Goal: Complete application form

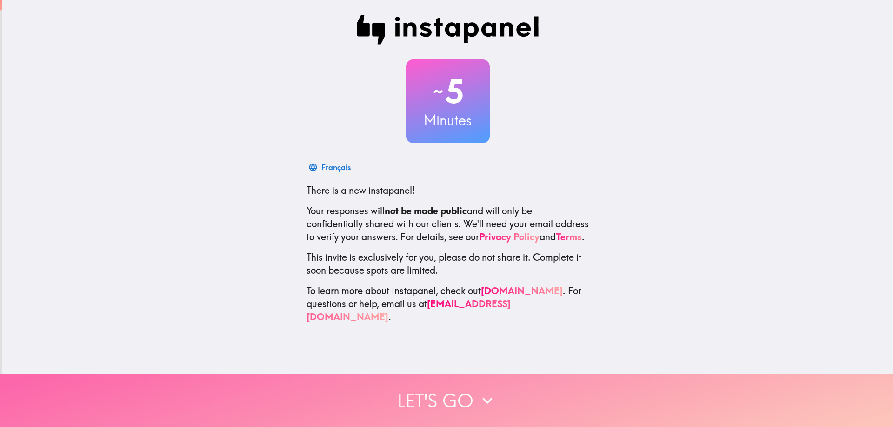
click at [438, 400] on button "Let's go" at bounding box center [446, 400] width 893 height 53
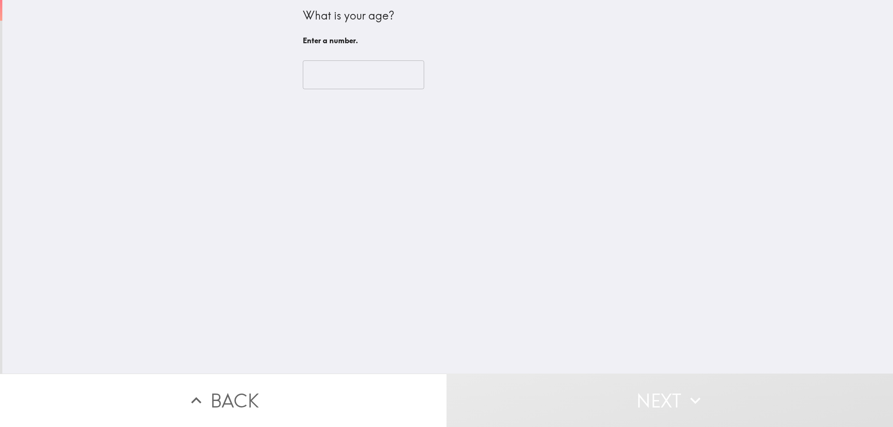
click at [348, 74] on input "number" at bounding box center [363, 74] width 121 height 29
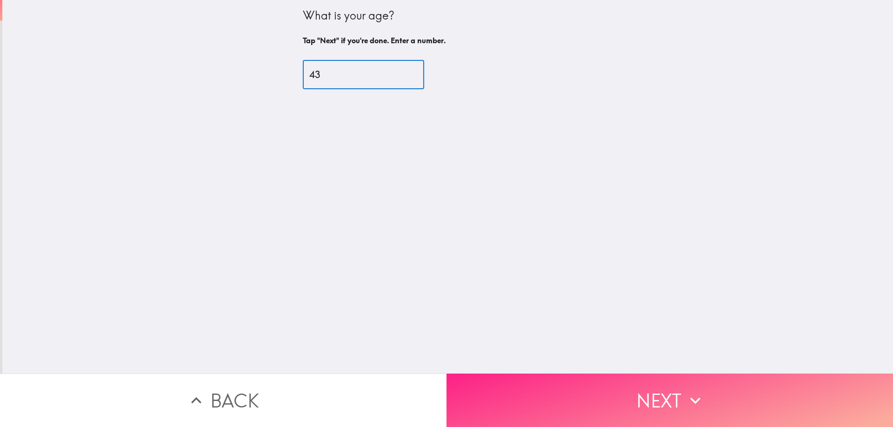
type input "43"
click at [611, 390] on button "Next" at bounding box center [669, 400] width 446 height 53
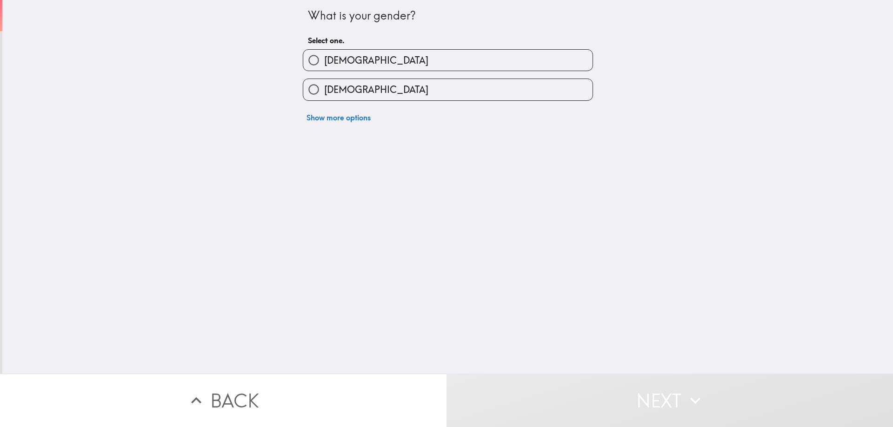
click at [344, 61] on label "[DEMOGRAPHIC_DATA]" at bounding box center [447, 60] width 289 height 21
click at [324, 61] on input "[DEMOGRAPHIC_DATA]" at bounding box center [313, 60] width 21 height 21
radio input "true"
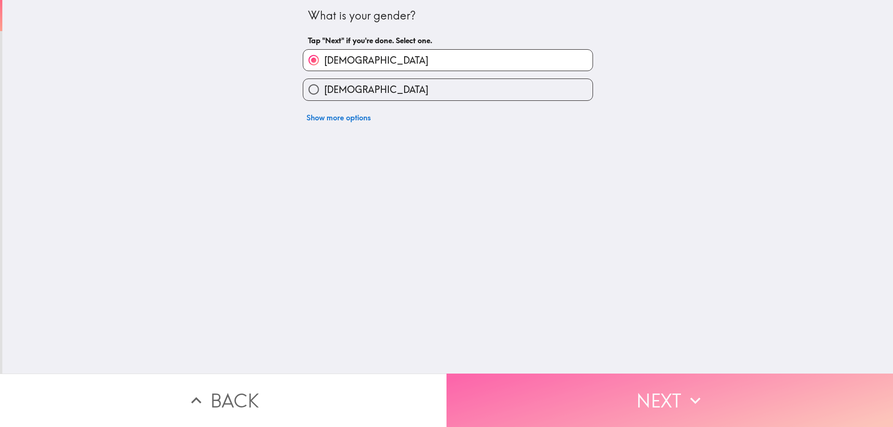
click at [599, 391] on button "Next" at bounding box center [669, 400] width 446 height 53
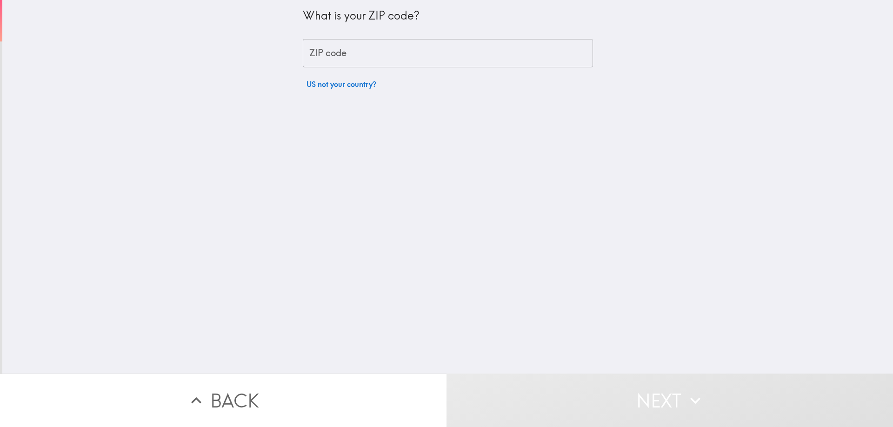
click at [366, 55] on input "ZIP code" at bounding box center [448, 53] width 290 height 29
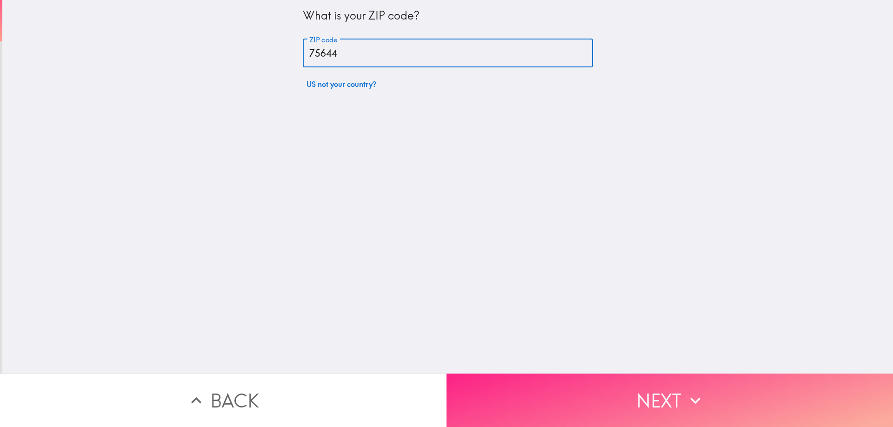
type input "75644"
click at [577, 385] on button "Next" at bounding box center [669, 400] width 446 height 53
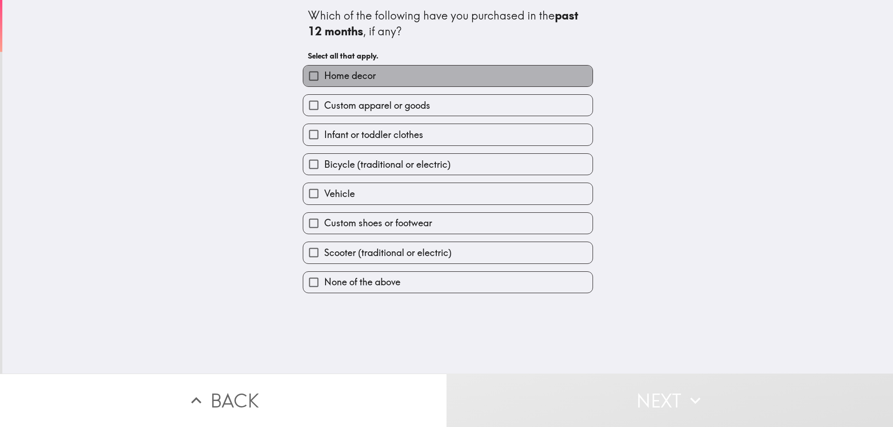
click at [357, 78] on span "Home decor" at bounding box center [350, 75] width 52 height 13
click at [324, 78] on input "Home decor" at bounding box center [313, 76] width 21 height 21
checkbox input "true"
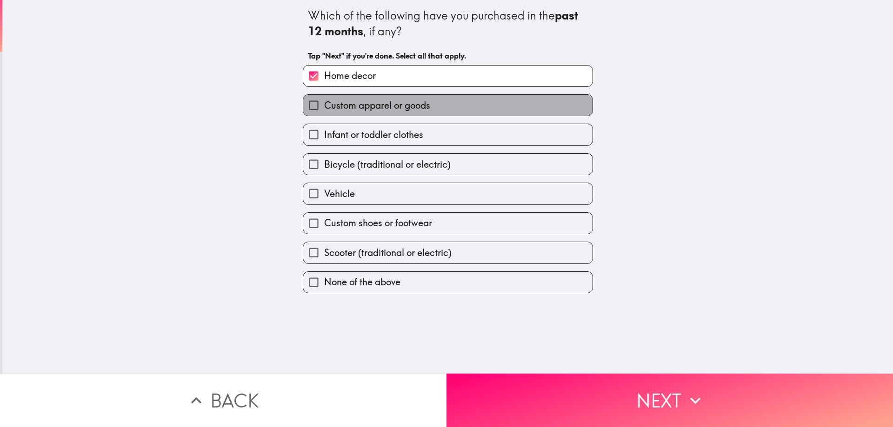
click at [373, 108] on span "Custom apparel or goods" at bounding box center [377, 105] width 106 height 13
click at [324, 108] on input "Custom apparel or goods" at bounding box center [313, 105] width 21 height 21
checkbox input "true"
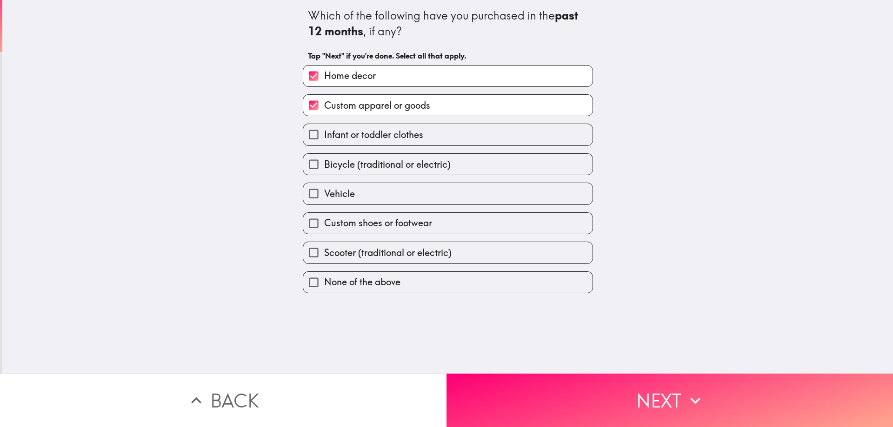
click at [376, 138] on span "Infant or toddler clothes" at bounding box center [373, 134] width 99 height 13
click at [324, 138] on input "Infant or toddler clothes" at bounding box center [313, 134] width 21 height 21
checkbox input "true"
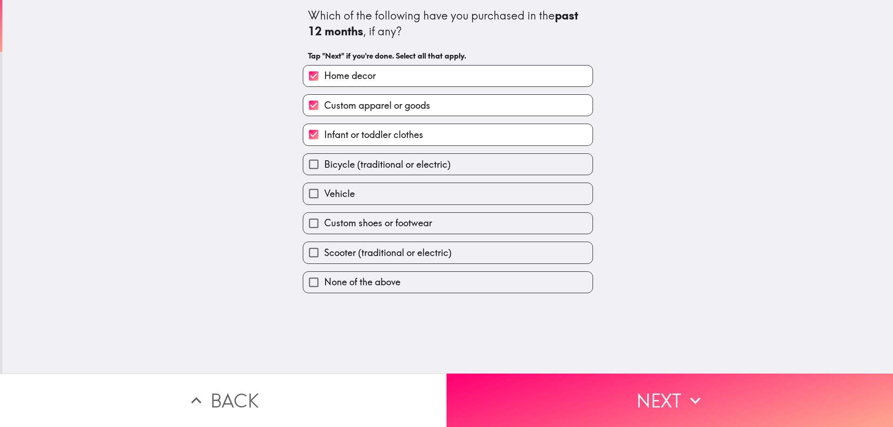
click at [365, 226] on span "Custom shoes or footwear" at bounding box center [378, 223] width 108 height 13
click at [324, 226] on input "Custom shoes or footwear" at bounding box center [313, 223] width 21 height 21
checkbox input "true"
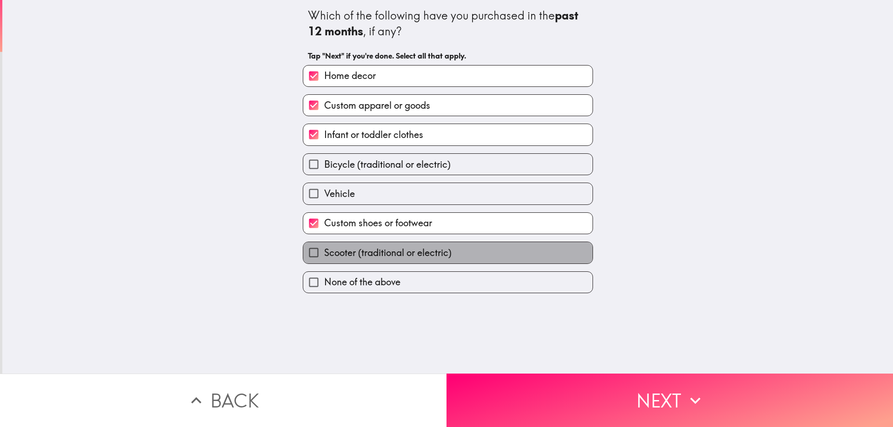
click at [371, 256] on span "Scooter (traditional or electric)" at bounding box center [387, 252] width 127 height 13
click at [324, 256] on input "Scooter (traditional or electric)" at bounding box center [313, 252] width 21 height 21
checkbox input "true"
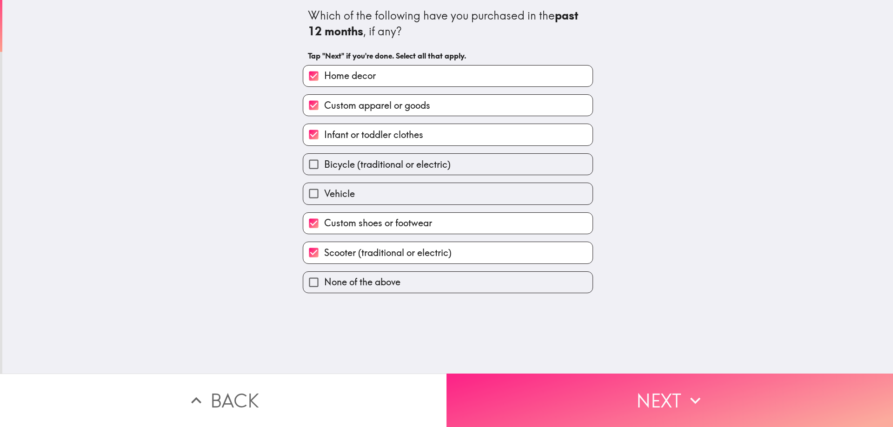
click at [596, 400] on button "Next" at bounding box center [669, 400] width 446 height 53
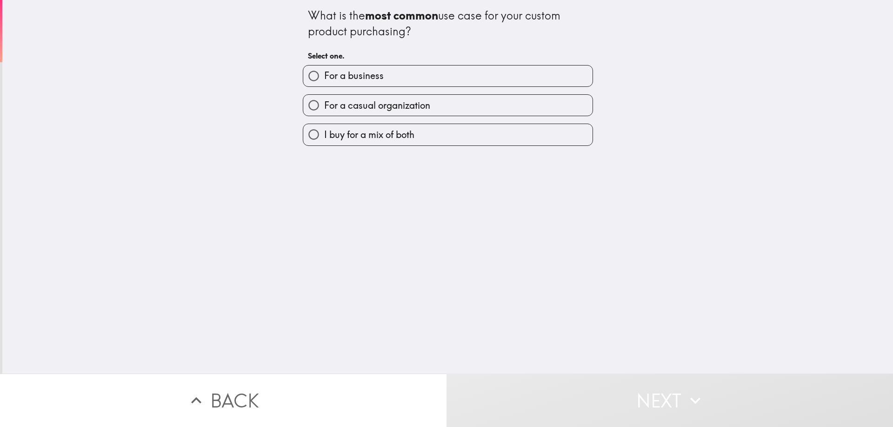
click at [369, 74] on span "For a business" at bounding box center [354, 75] width 60 height 13
click at [324, 74] on input "For a business" at bounding box center [313, 76] width 21 height 21
radio input "true"
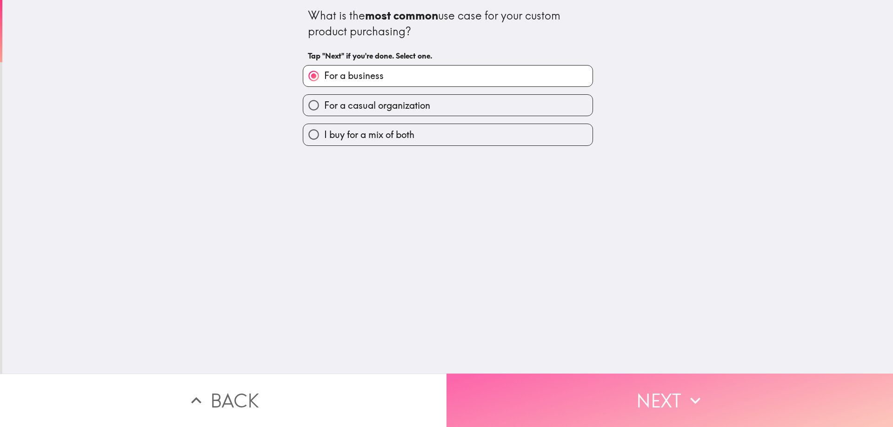
click at [567, 378] on button "Next" at bounding box center [669, 400] width 446 height 53
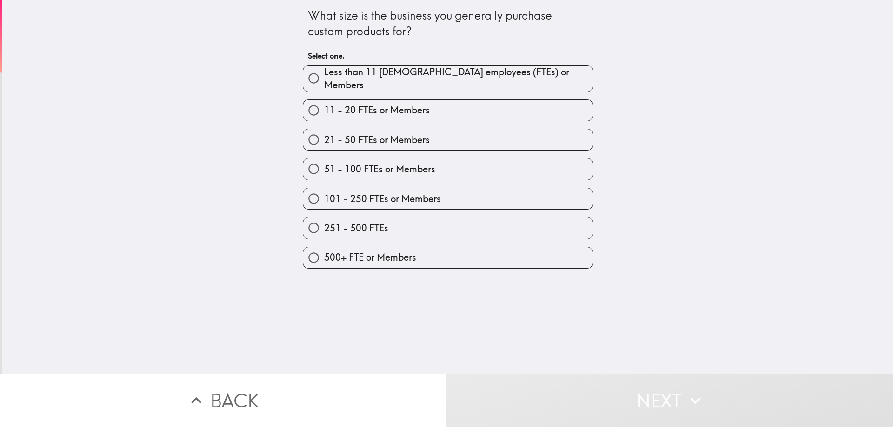
click at [378, 72] on span "Less than 11 [DEMOGRAPHIC_DATA] employees (FTEs) or Members" at bounding box center [458, 79] width 268 height 26
click at [324, 72] on input "Less than 11 [DEMOGRAPHIC_DATA] employees (FTEs) or Members" at bounding box center [313, 78] width 21 height 21
radio input "true"
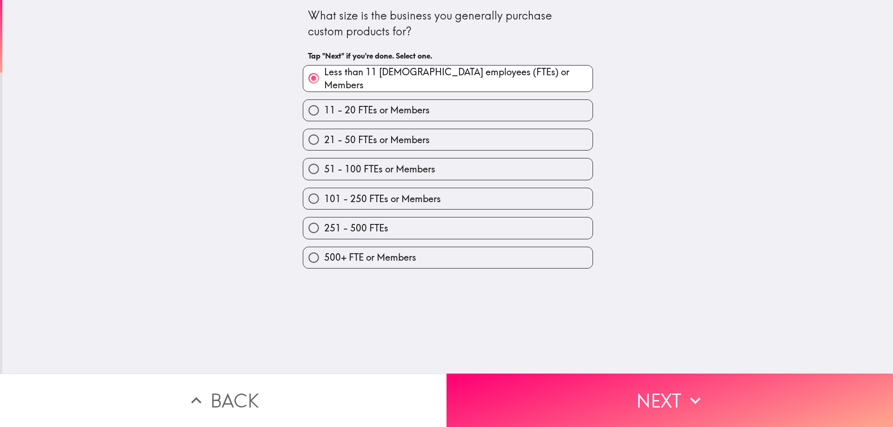
click at [586, 397] on button "Next" at bounding box center [669, 400] width 446 height 53
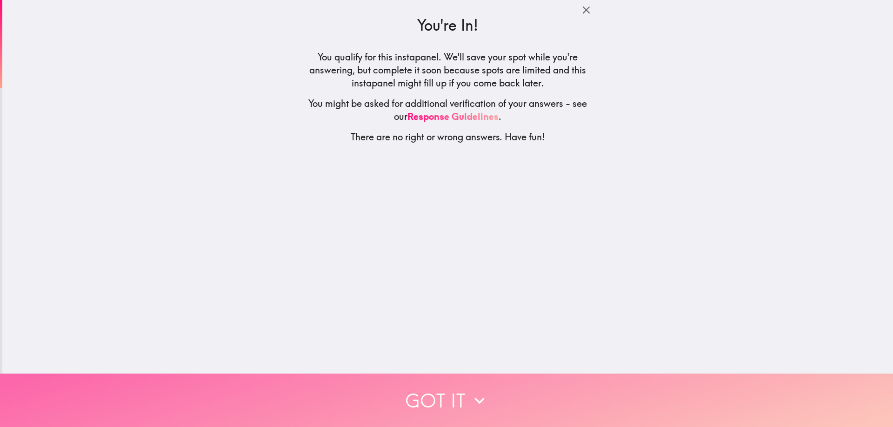
click at [447, 398] on button "Got it" at bounding box center [446, 400] width 893 height 53
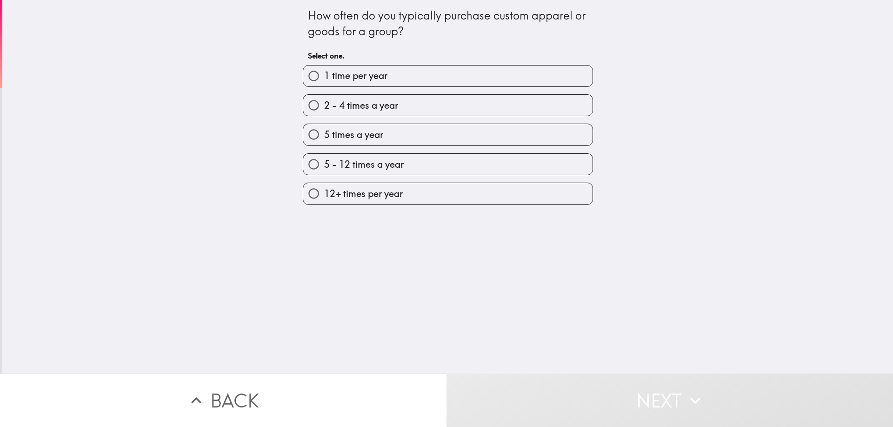
click at [375, 135] on span "5 times a year" at bounding box center [353, 134] width 59 height 13
click at [324, 135] on input "5 times a year" at bounding box center [313, 134] width 21 height 21
radio input "true"
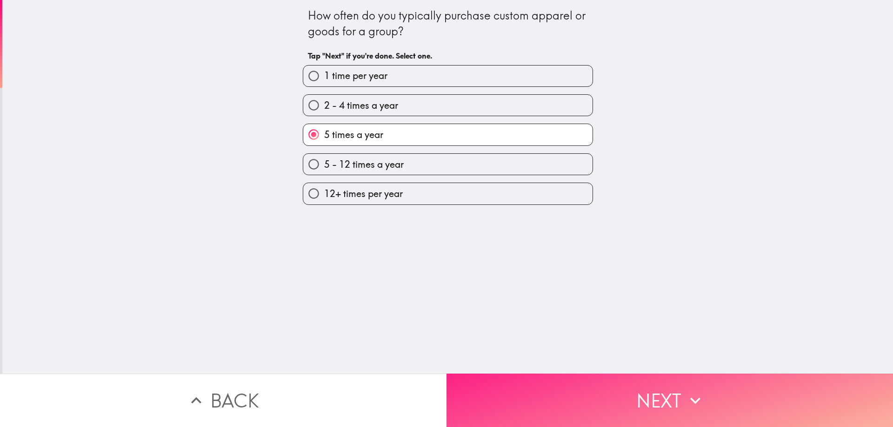
click at [537, 396] on button "Next" at bounding box center [669, 400] width 446 height 53
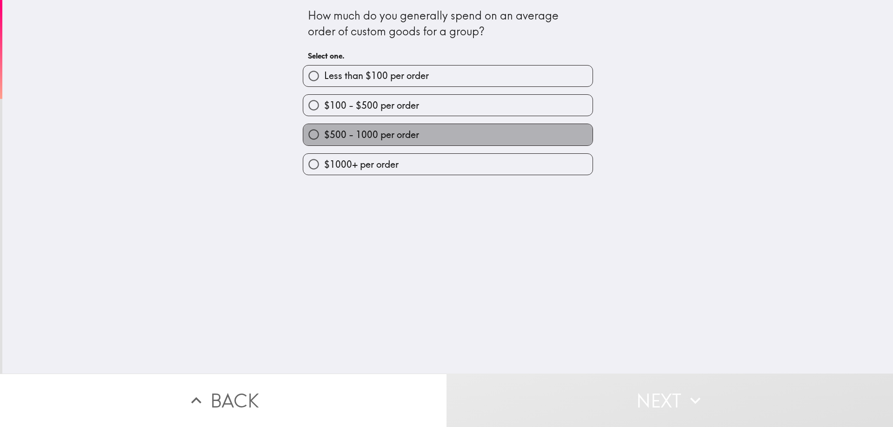
click at [384, 135] on span "$500 - 1000 per order" at bounding box center [371, 134] width 95 height 13
click at [324, 135] on input "$500 - 1000 per order" at bounding box center [313, 134] width 21 height 21
radio input "true"
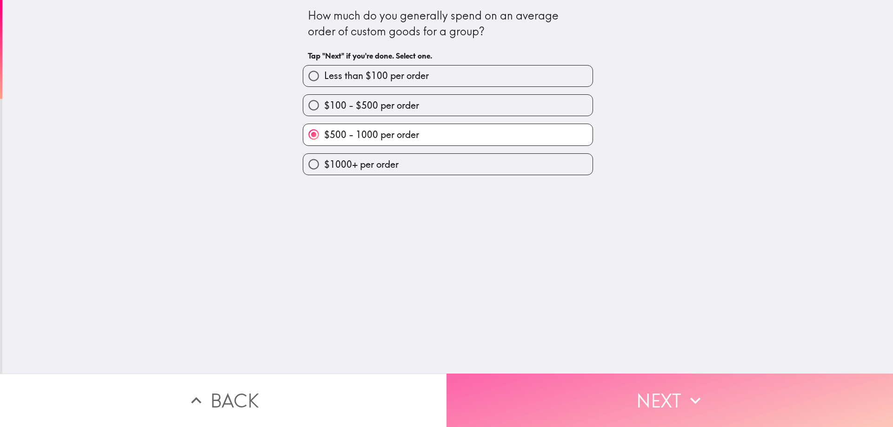
click at [615, 389] on button "Next" at bounding box center [669, 400] width 446 height 53
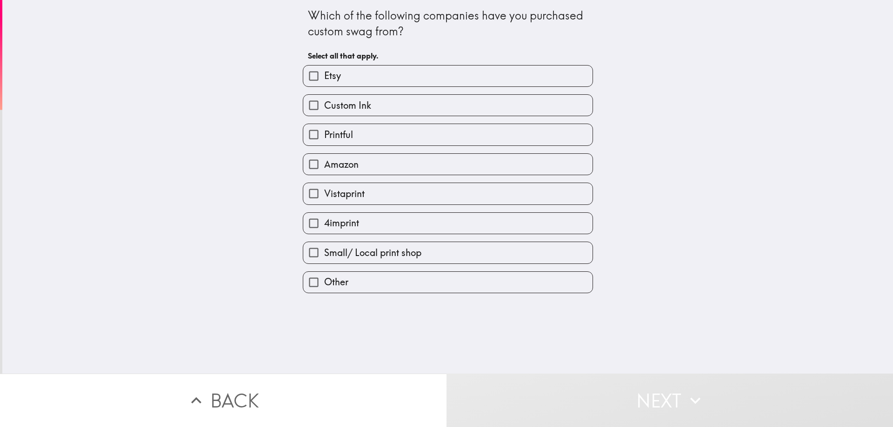
click at [350, 78] on label "Etsy" at bounding box center [447, 76] width 289 height 21
click at [324, 78] on input "Etsy" at bounding box center [313, 76] width 21 height 21
checkbox input "true"
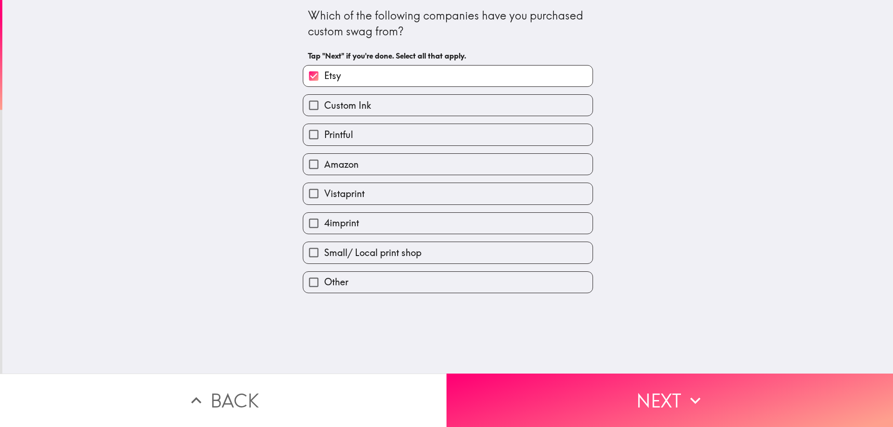
click at [363, 105] on span "Custom Ink" at bounding box center [347, 105] width 47 height 13
click at [324, 105] on input "Custom Ink" at bounding box center [313, 105] width 21 height 21
checkbox input "true"
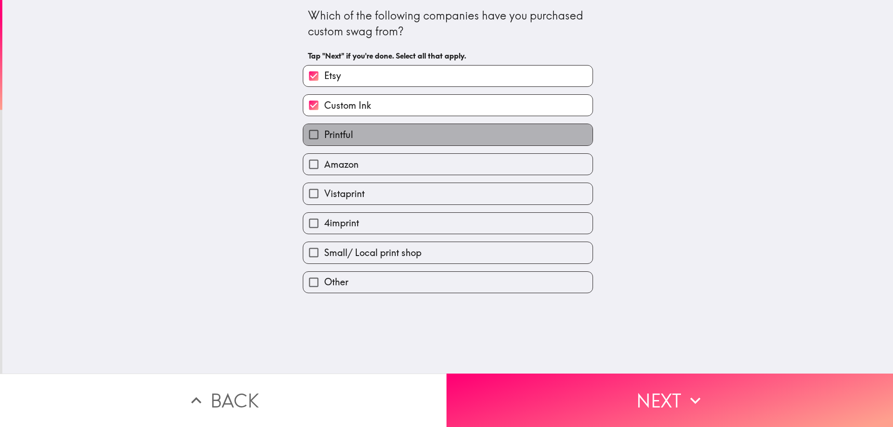
click at [366, 134] on label "Printful" at bounding box center [447, 134] width 289 height 21
click at [324, 134] on input "Printful" at bounding box center [313, 134] width 21 height 21
checkbox input "true"
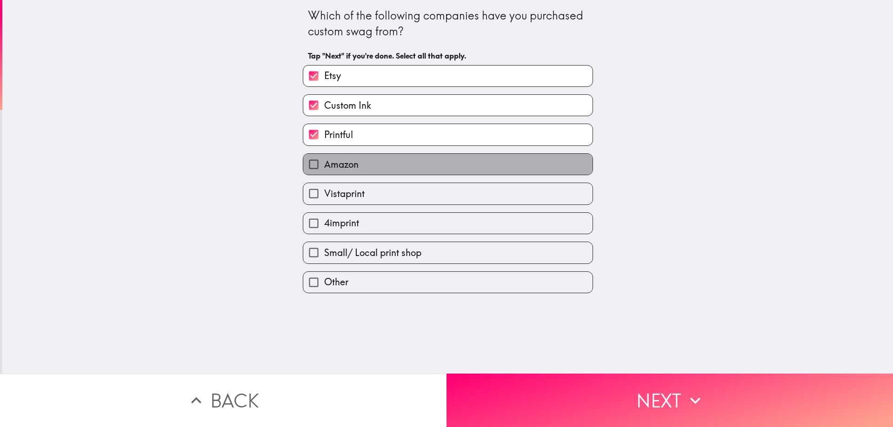
click at [362, 166] on label "Amazon" at bounding box center [447, 164] width 289 height 21
click at [324, 166] on input "Amazon" at bounding box center [313, 164] width 21 height 21
checkbox input "true"
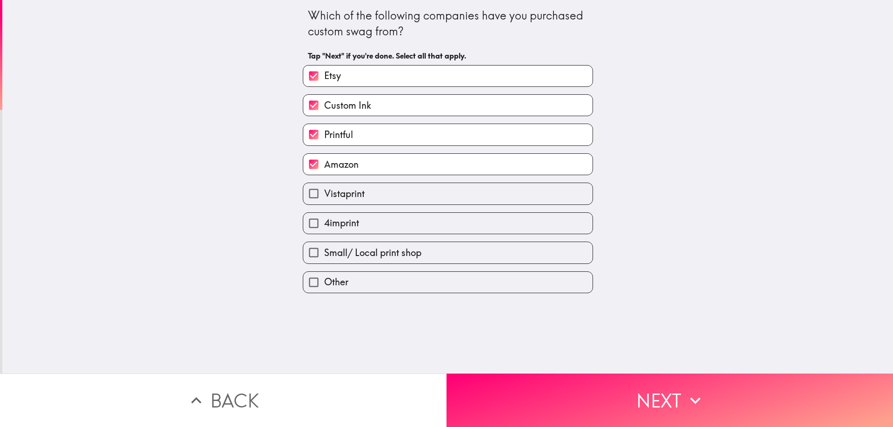
click at [357, 80] on label "Etsy" at bounding box center [447, 76] width 289 height 21
click at [324, 80] on input "Etsy" at bounding box center [313, 76] width 21 height 21
checkbox input "false"
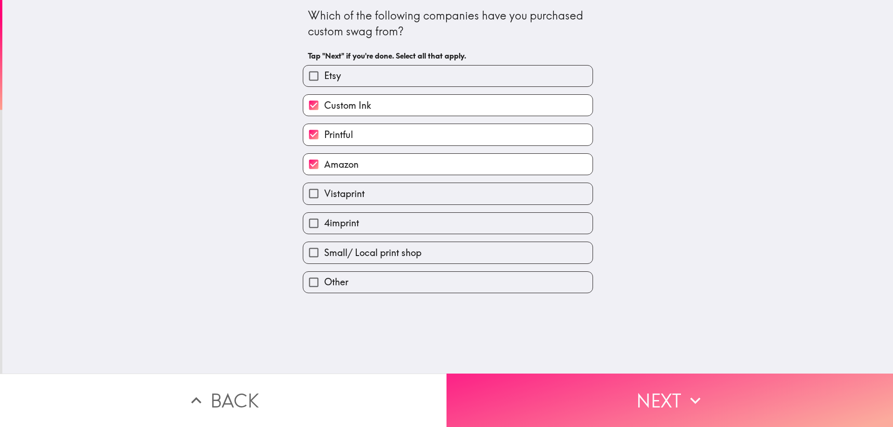
click at [696, 394] on icon "button" at bounding box center [695, 401] width 20 height 20
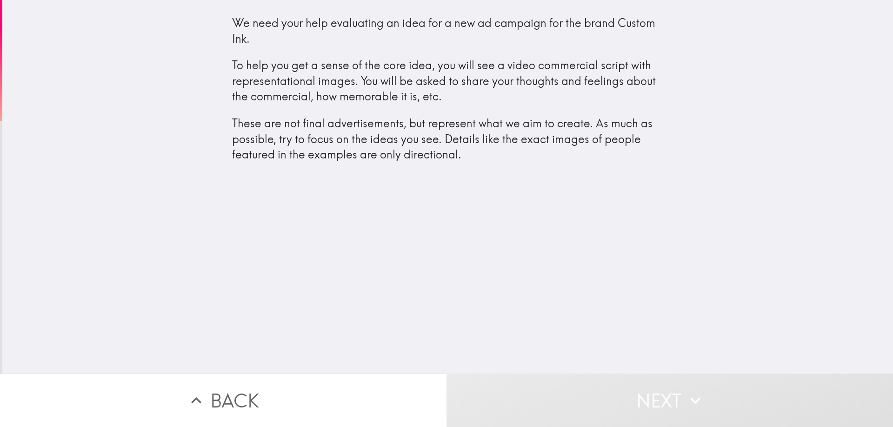
click at [404, 151] on p "These are not final advertisements, but represent what we aim to create. As muc…" at bounding box center [448, 139] width 432 height 47
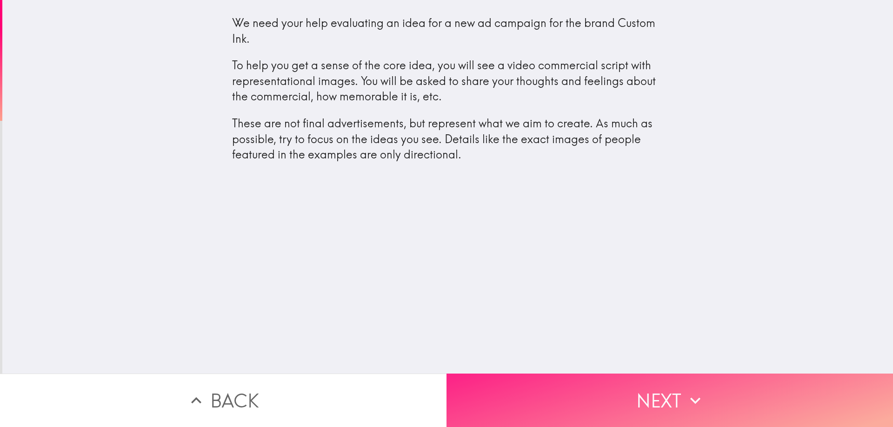
click at [650, 397] on button "Next" at bounding box center [669, 400] width 446 height 53
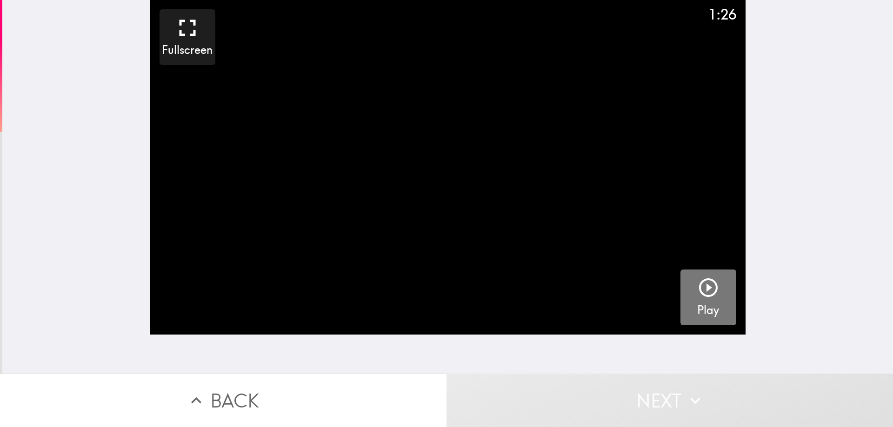
click at [697, 293] on icon "button" at bounding box center [708, 288] width 22 height 22
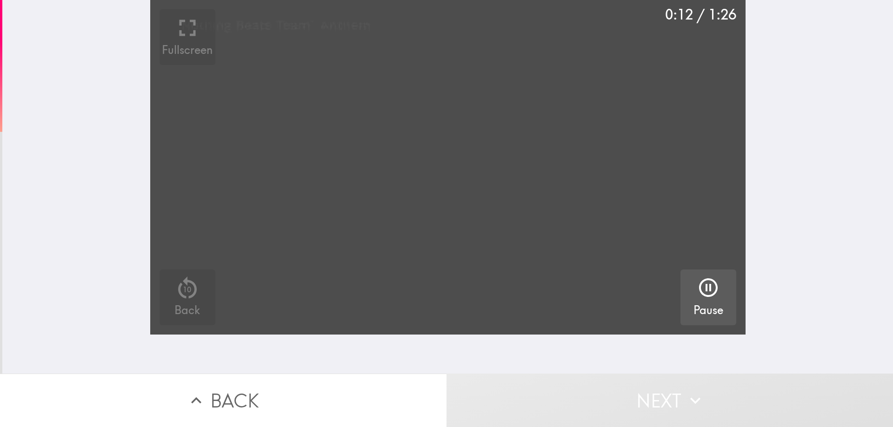
click at [459, 184] on video "button" at bounding box center [447, 167] width 595 height 335
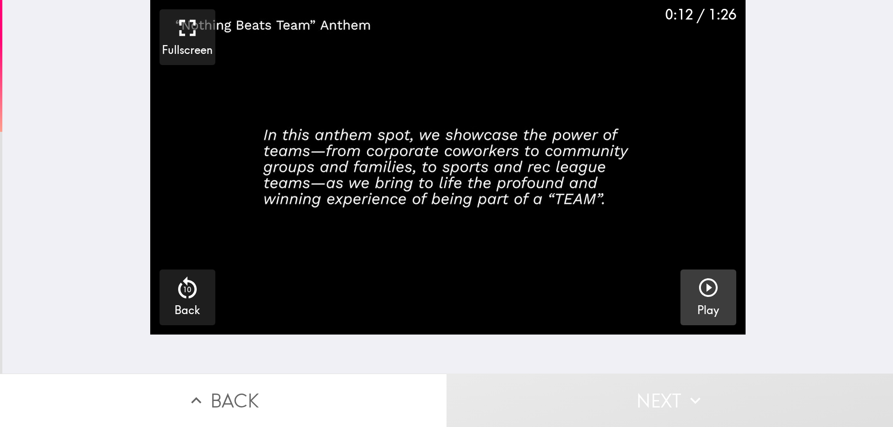
click at [697, 288] on icon "button" at bounding box center [708, 288] width 22 height 22
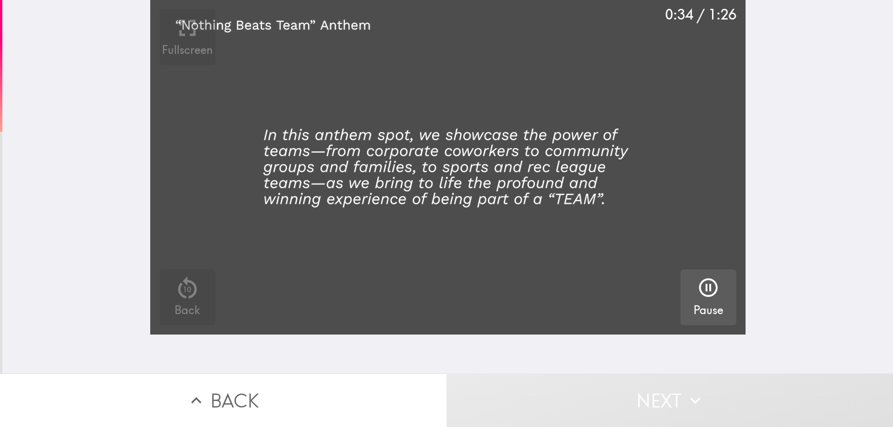
click at [487, 182] on video "button" at bounding box center [447, 167] width 595 height 335
click at [490, 181] on video "button" at bounding box center [447, 167] width 595 height 335
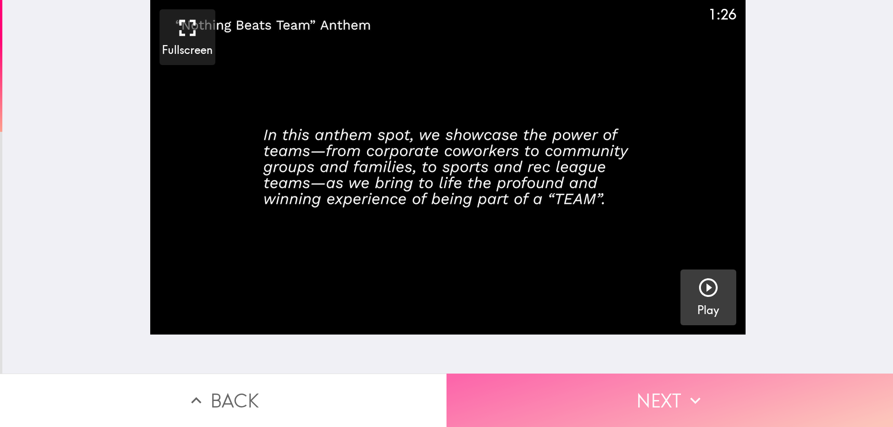
click at [649, 390] on button "Next" at bounding box center [669, 400] width 446 height 53
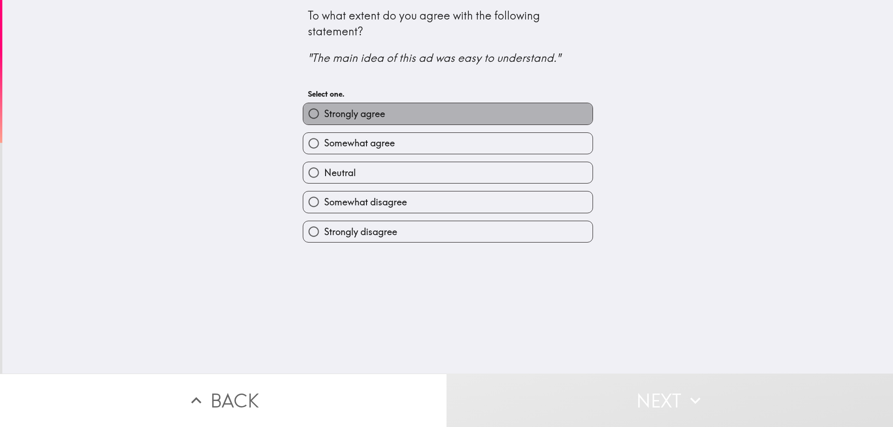
click at [398, 109] on label "Strongly agree" at bounding box center [447, 113] width 289 height 21
click at [324, 109] on input "Strongly agree" at bounding box center [313, 113] width 21 height 21
radio input "true"
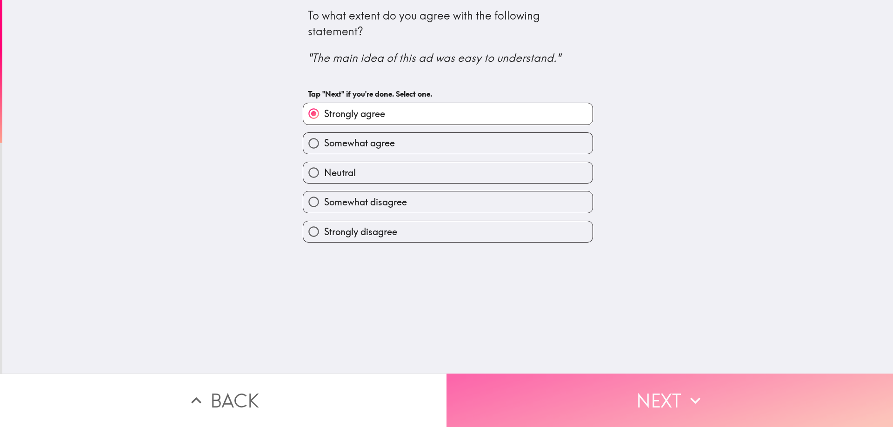
click at [624, 384] on button "Next" at bounding box center [669, 400] width 446 height 53
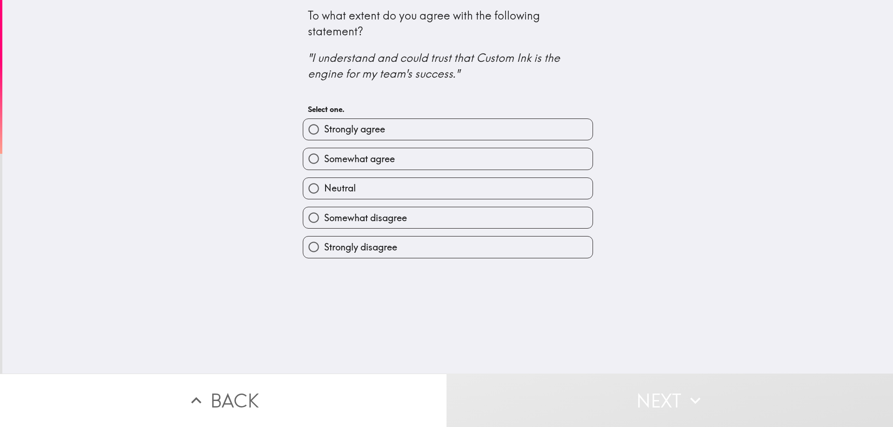
click at [361, 127] on span "Strongly agree" at bounding box center [354, 129] width 61 height 13
click at [324, 127] on input "Strongly agree" at bounding box center [313, 129] width 21 height 21
radio input "true"
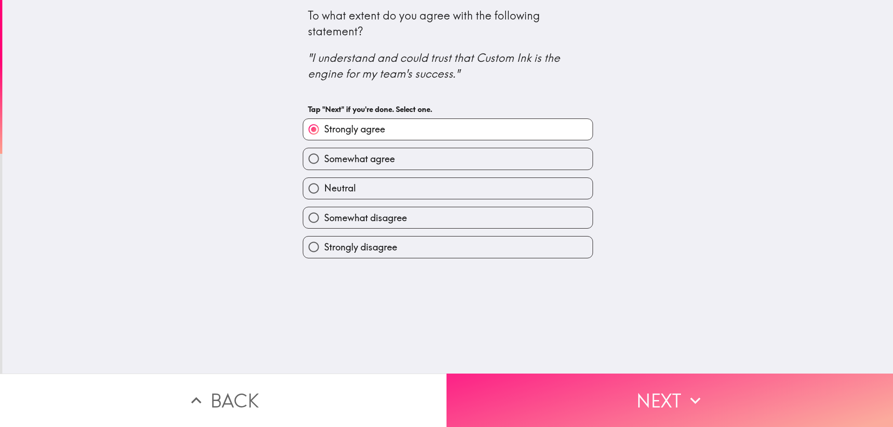
click at [639, 413] on button "Next" at bounding box center [669, 400] width 446 height 53
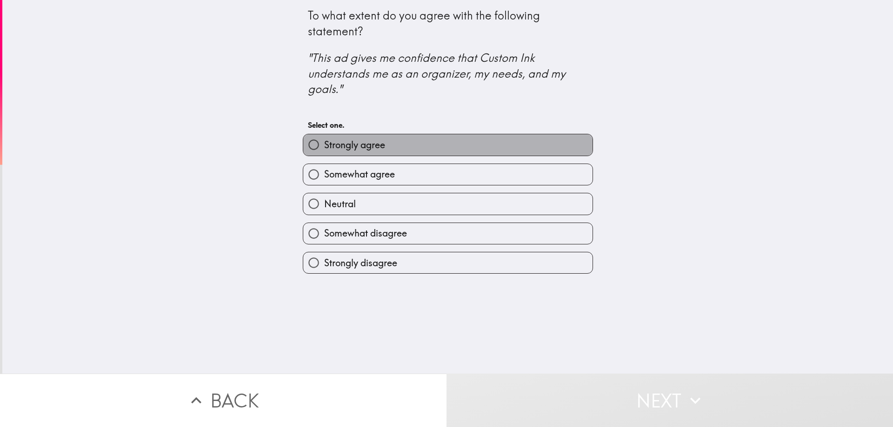
click at [395, 149] on label "Strongly agree" at bounding box center [447, 144] width 289 height 21
click at [324, 149] on input "Strongly agree" at bounding box center [313, 144] width 21 height 21
radio input "true"
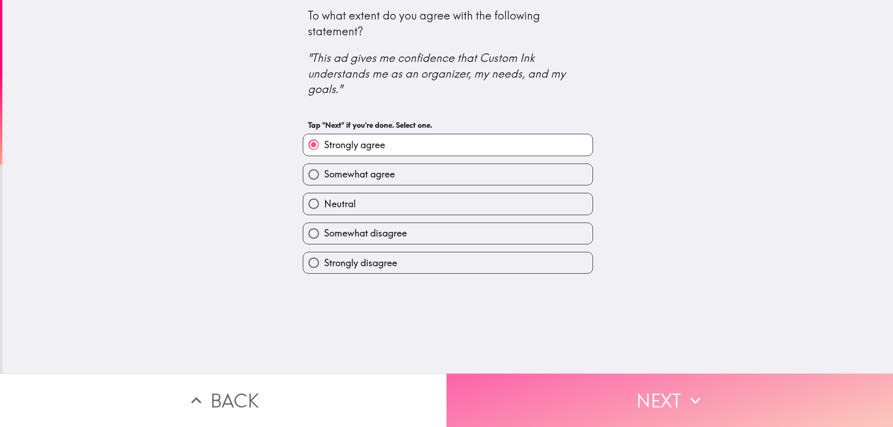
click at [616, 407] on button "Next" at bounding box center [669, 400] width 446 height 53
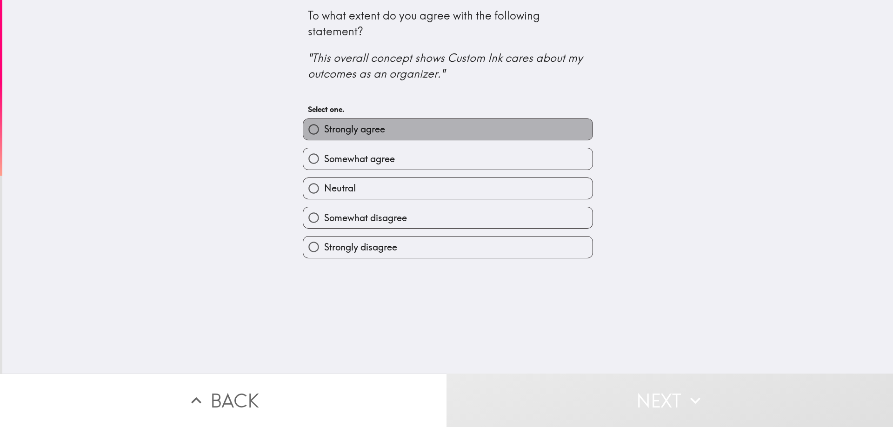
click at [387, 123] on label "Strongly agree" at bounding box center [447, 129] width 289 height 21
click at [324, 123] on input "Strongly agree" at bounding box center [313, 129] width 21 height 21
radio input "true"
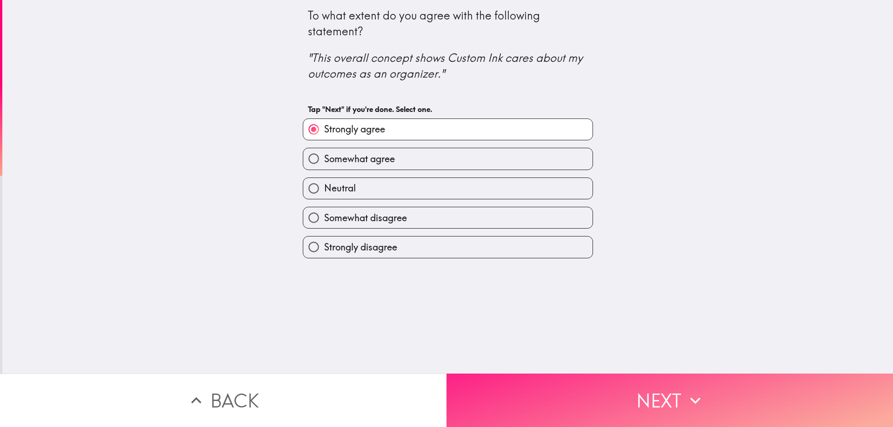
click at [601, 382] on button "Next" at bounding box center [669, 400] width 446 height 53
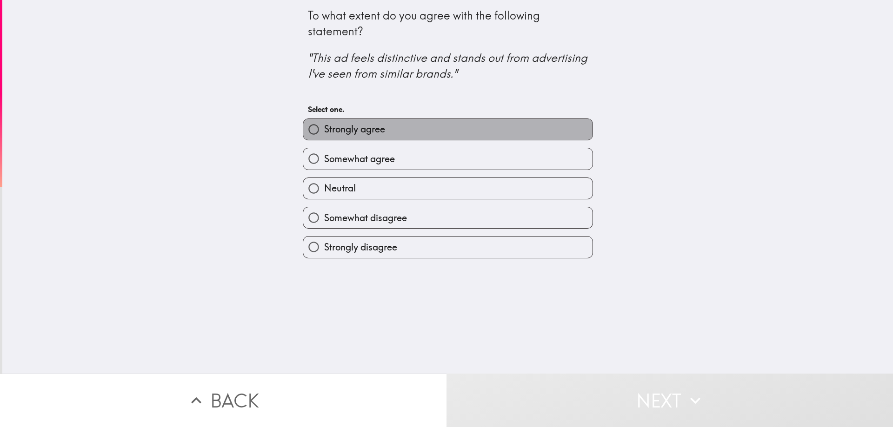
click at [368, 135] on span "Strongly agree" at bounding box center [354, 129] width 61 height 13
click at [324, 135] on input "Strongly agree" at bounding box center [313, 129] width 21 height 21
radio input "true"
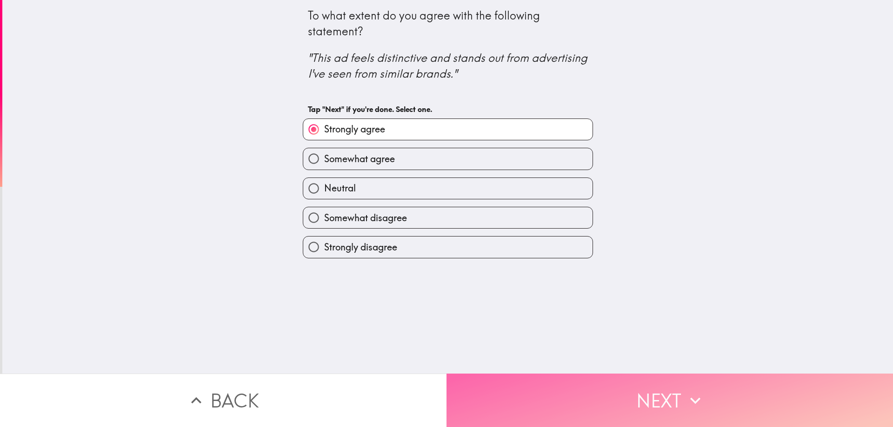
drag, startPoint x: 637, startPoint y: 383, endPoint x: 593, endPoint y: 365, distance: 48.2
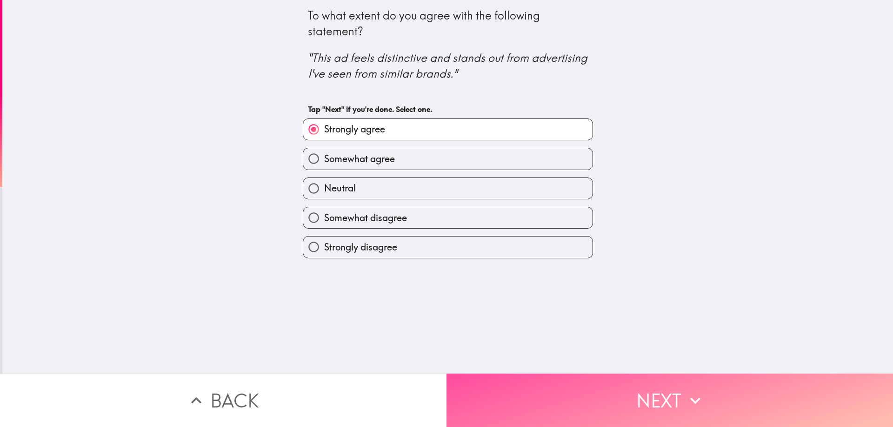
click at [637, 384] on button "Next" at bounding box center [669, 400] width 446 height 53
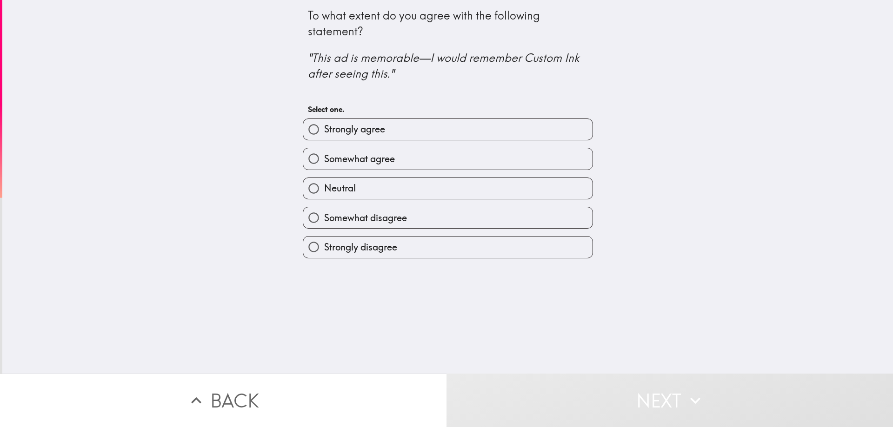
click at [388, 128] on label "Strongly agree" at bounding box center [447, 129] width 289 height 21
click at [324, 128] on input "Strongly agree" at bounding box center [313, 129] width 21 height 21
radio input "true"
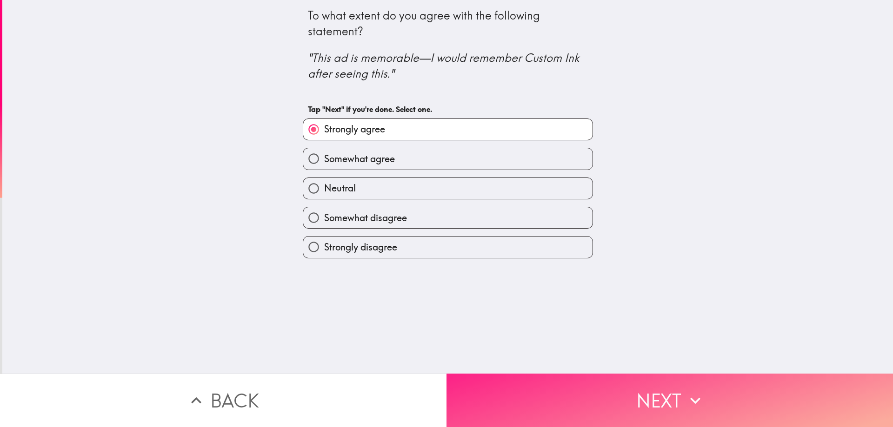
click at [639, 398] on button "Next" at bounding box center [669, 400] width 446 height 53
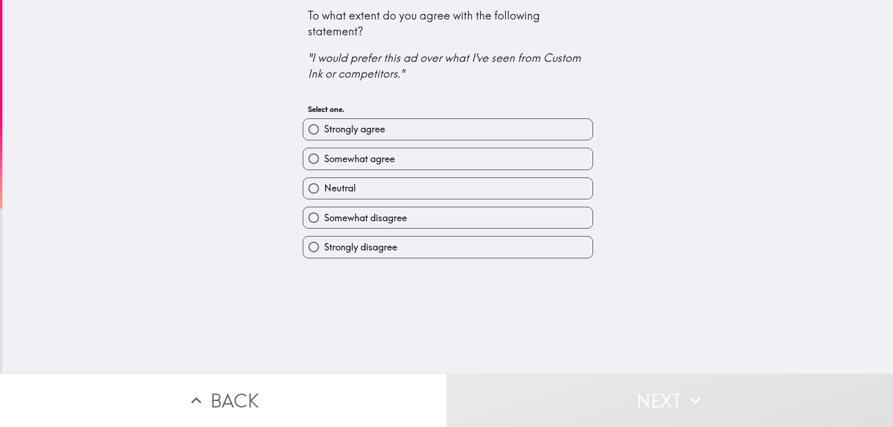
click at [401, 127] on label "Strongly agree" at bounding box center [447, 129] width 289 height 21
click at [324, 127] on input "Strongly agree" at bounding box center [313, 129] width 21 height 21
radio input "true"
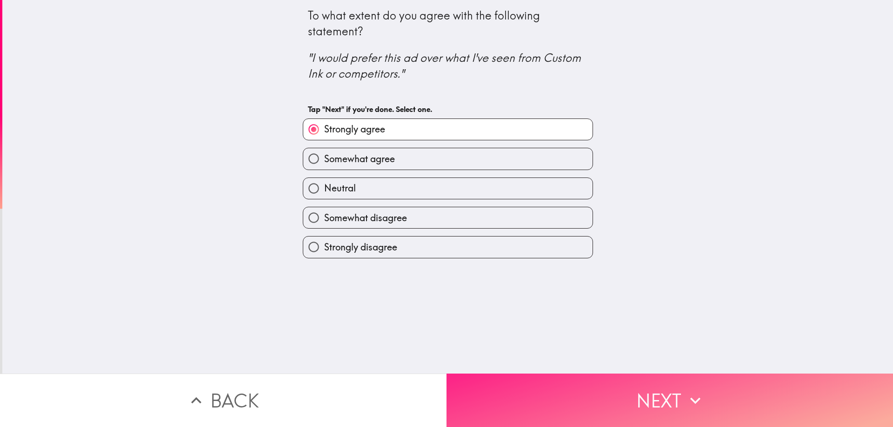
click at [682, 381] on button "Next" at bounding box center [669, 400] width 446 height 53
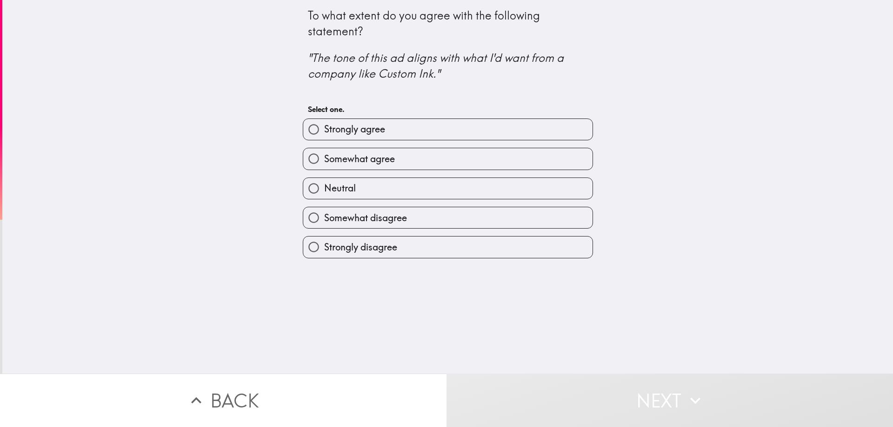
click at [391, 127] on label "Strongly agree" at bounding box center [447, 129] width 289 height 21
click at [324, 127] on input "Strongly agree" at bounding box center [313, 129] width 21 height 21
radio input "true"
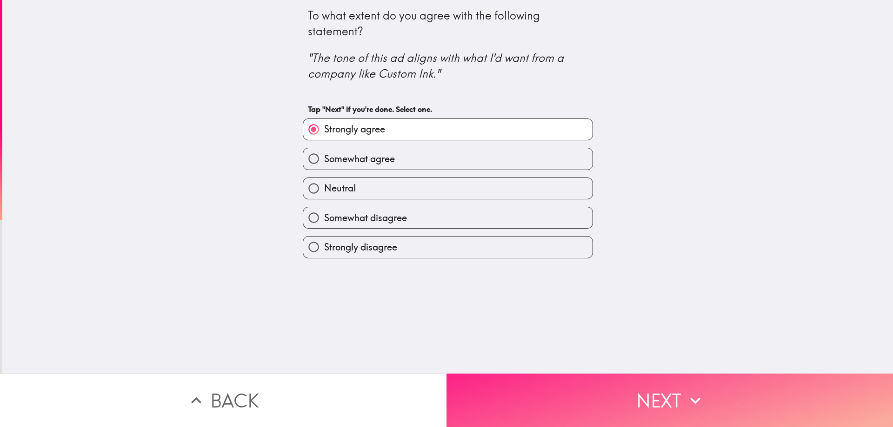
click at [619, 380] on button "Next" at bounding box center [669, 400] width 446 height 53
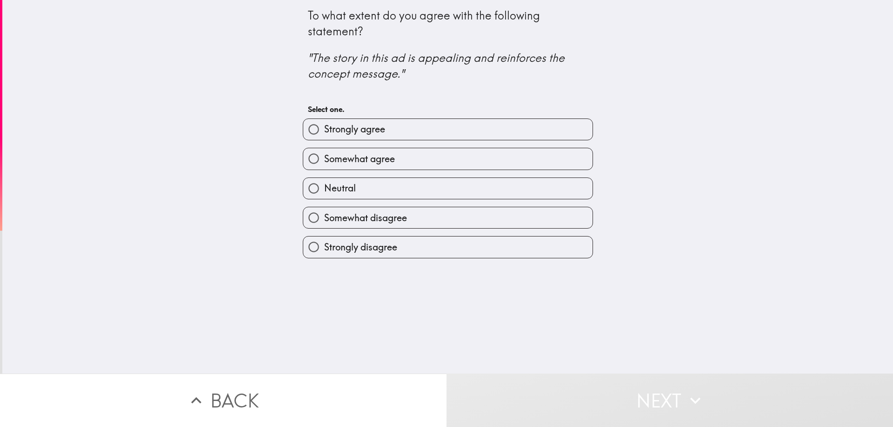
click at [397, 132] on label "Strongly agree" at bounding box center [447, 129] width 289 height 21
click at [324, 132] on input "Strongly agree" at bounding box center [313, 129] width 21 height 21
radio input "true"
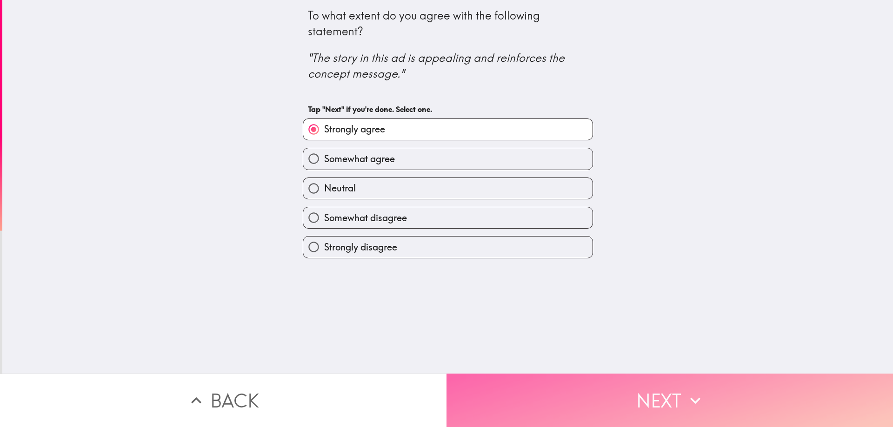
click at [602, 388] on button "Next" at bounding box center [669, 400] width 446 height 53
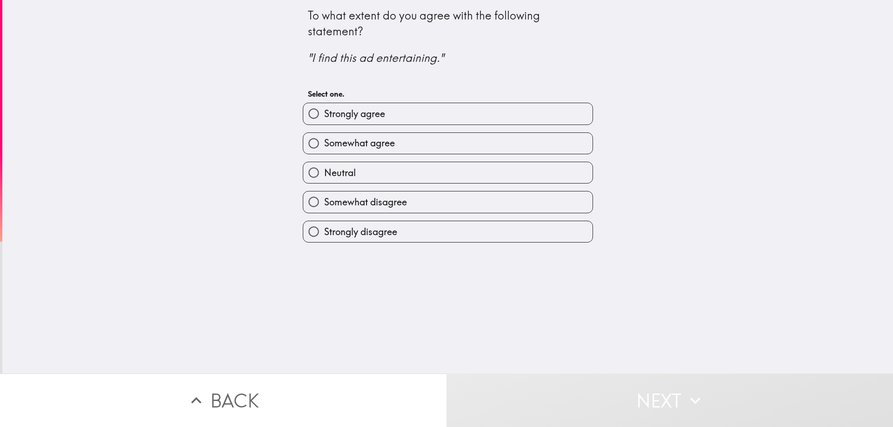
click at [399, 118] on label "Strongly agree" at bounding box center [447, 113] width 289 height 21
click at [324, 118] on input "Strongly agree" at bounding box center [313, 113] width 21 height 21
radio input "true"
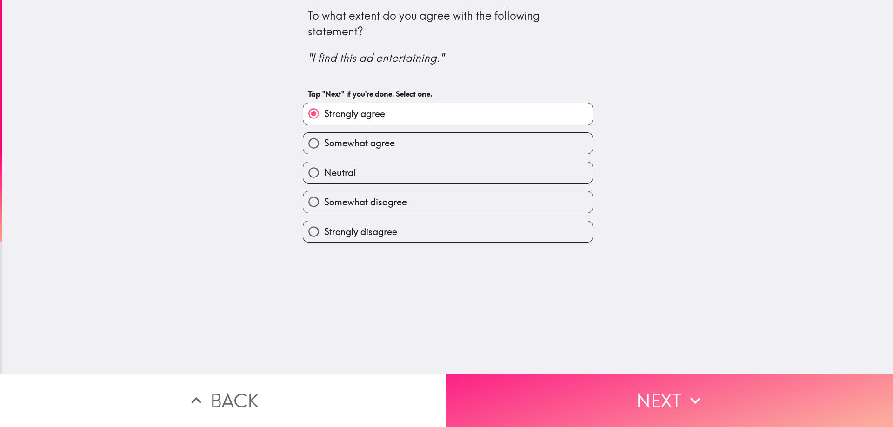
click at [625, 391] on button "Next" at bounding box center [669, 400] width 446 height 53
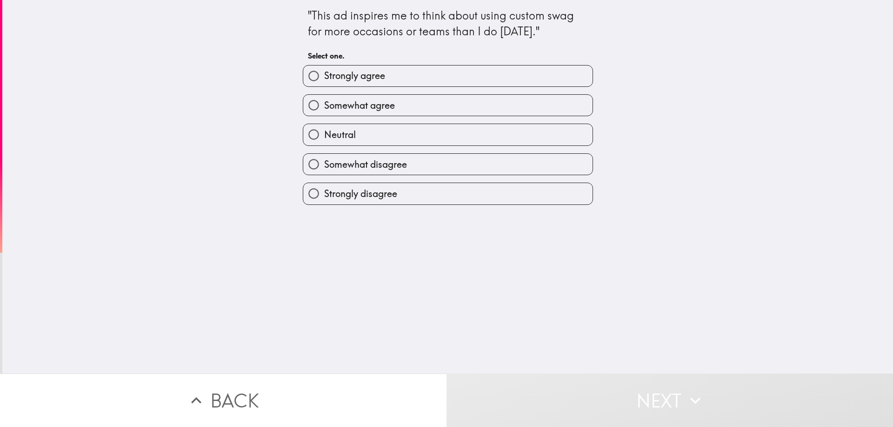
click at [363, 78] on span "Strongly agree" at bounding box center [354, 75] width 61 height 13
click at [324, 78] on input "Strongly agree" at bounding box center [313, 76] width 21 height 21
radio input "true"
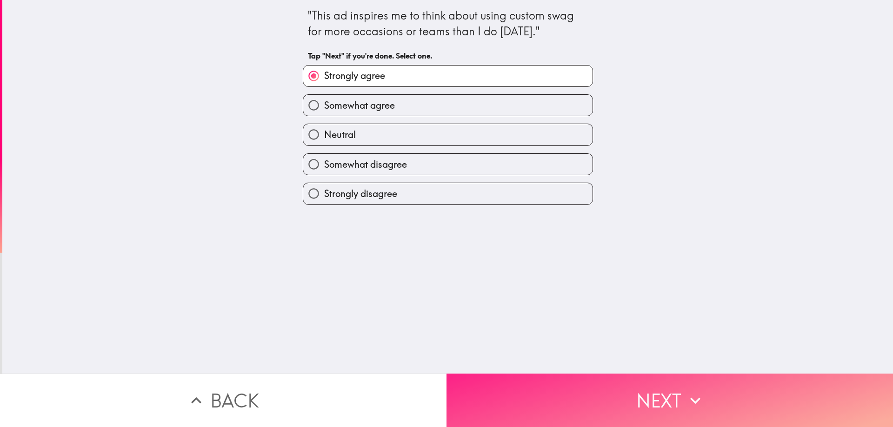
click at [685, 396] on icon "button" at bounding box center [695, 401] width 20 height 20
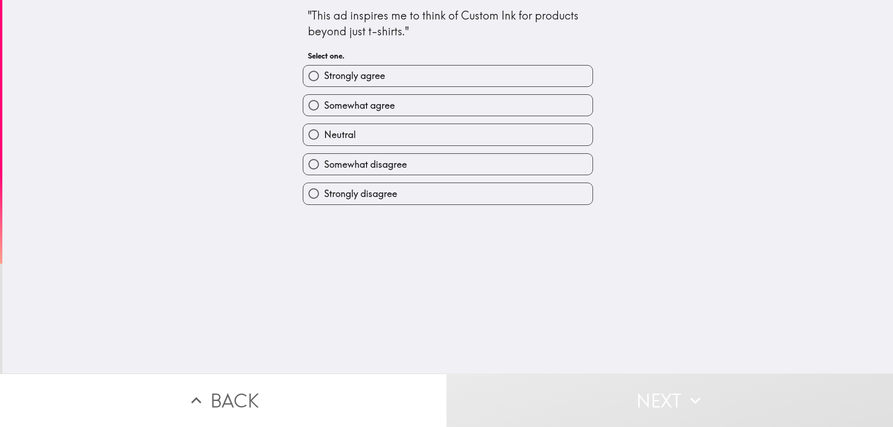
click at [374, 81] on span "Strongly agree" at bounding box center [354, 75] width 61 height 13
click at [324, 81] on input "Strongly agree" at bounding box center [313, 76] width 21 height 21
radio input "true"
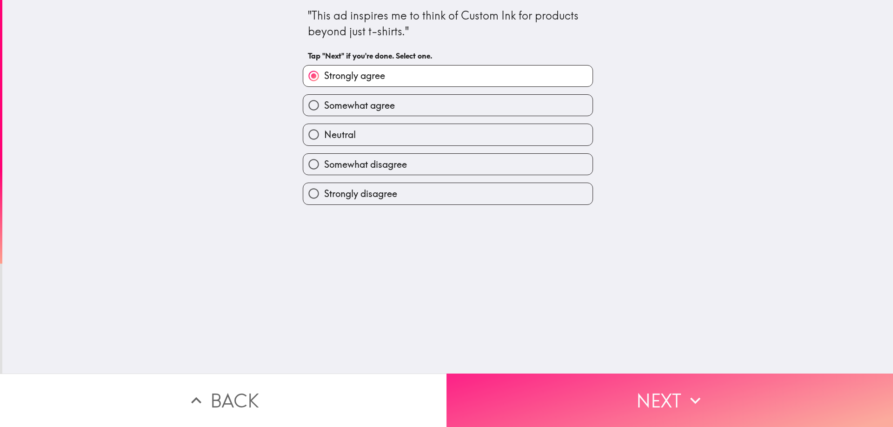
click at [630, 397] on button "Next" at bounding box center [669, 400] width 446 height 53
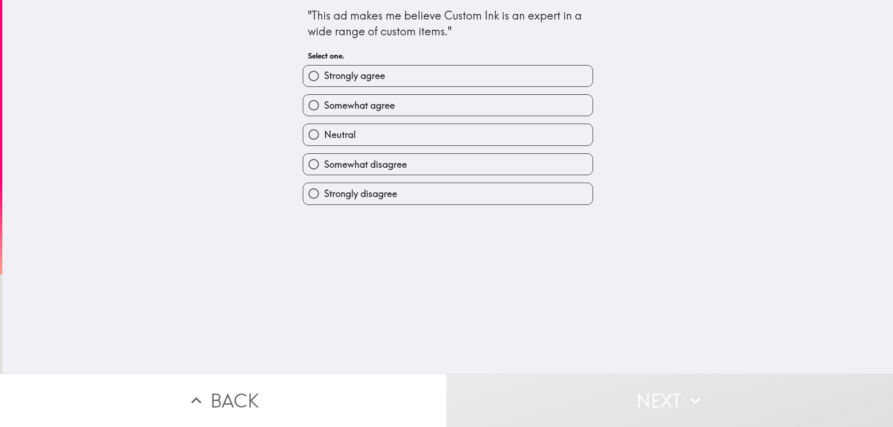
click at [356, 71] on span "Strongly agree" at bounding box center [354, 75] width 61 height 13
click at [324, 71] on input "Strongly agree" at bounding box center [313, 76] width 21 height 21
radio input "true"
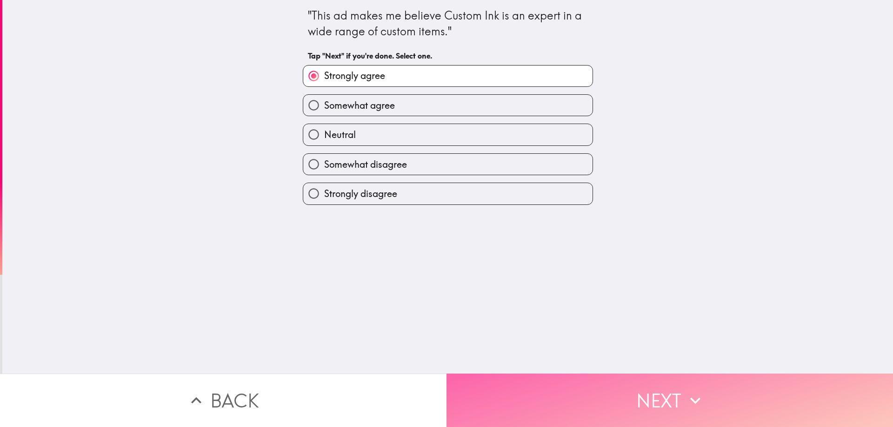
click at [590, 385] on button "Next" at bounding box center [669, 400] width 446 height 53
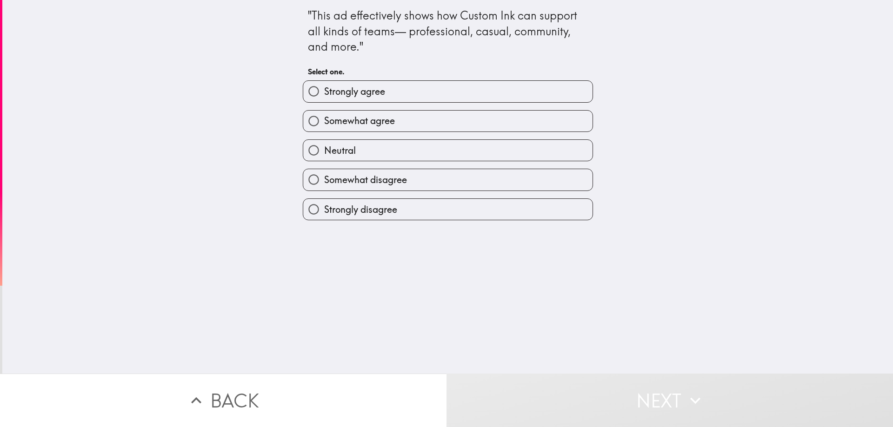
click at [390, 89] on label "Strongly agree" at bounding box center [447, 91] width 289 height 21
click at [324, 89] on input "Strongly agree" at bounding box center [313, 91] width 21 height 21
radio input "true"
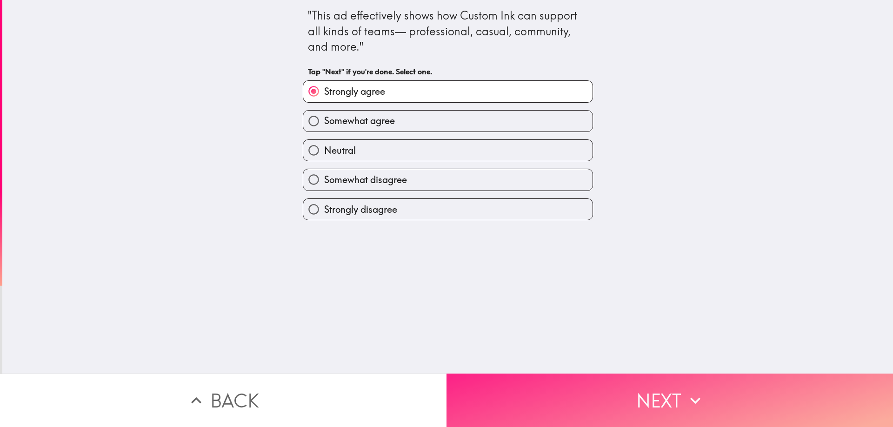
click at [593, 396] on button "Next" at bounding box center [669, 400] width 446 height 53
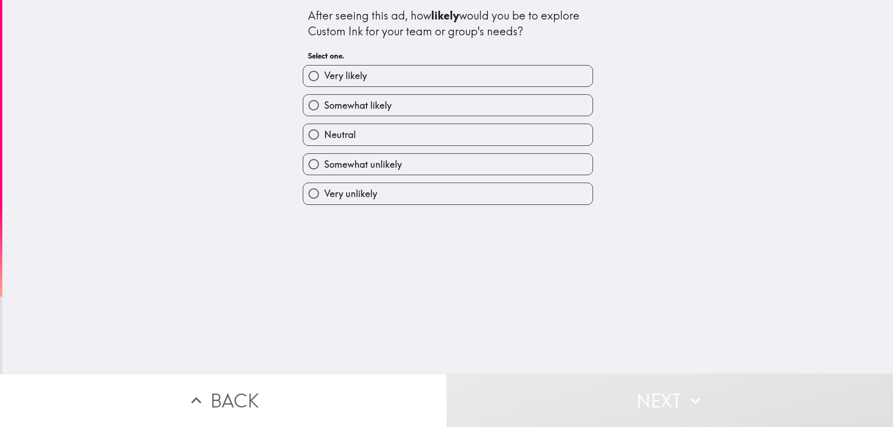
click at [373, 78] on label "Very likely" at bounding box center [447, 76] width 289 height 21
click at [324, 78] on input "Very likely" at bounding box center [313, 76] width 21 height 21
radio input "true"
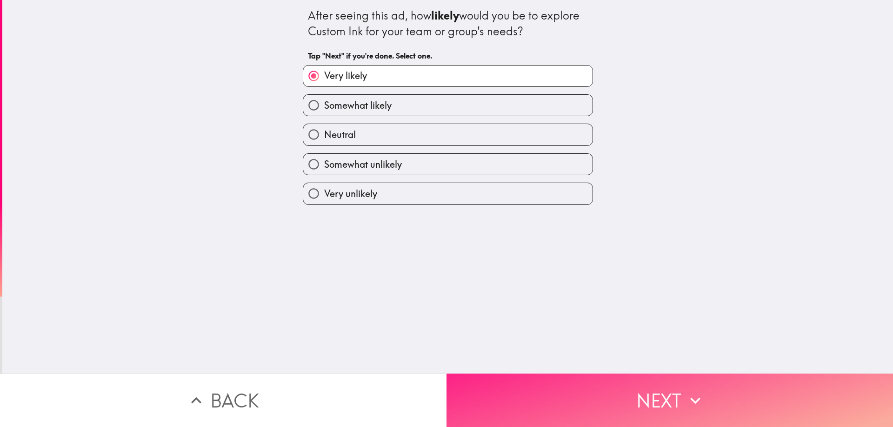
click at [629, 389] on button "Next" at bounding box center [669, 400] width 446 height 53
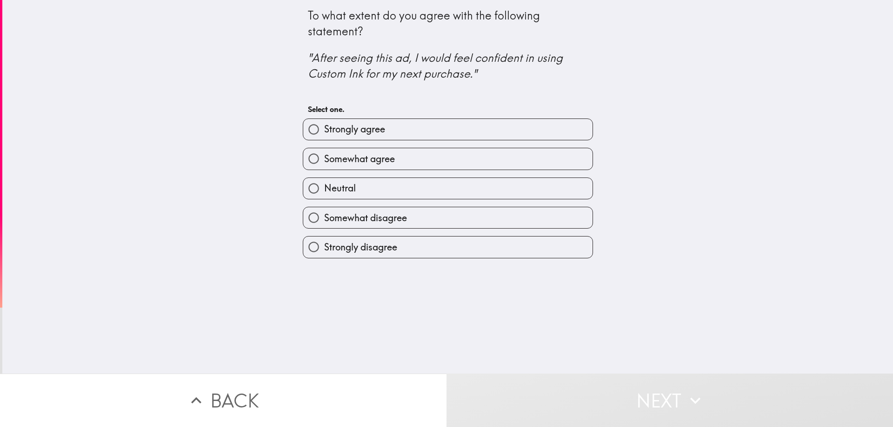
click at [366, 130] on span "Strongly agree" at bounding box center [354, 129] width 61 height 13
click at [324, 130] on input "Strongly agree" at bounding box center [313, 129] width 21 height 21
radio input "true"
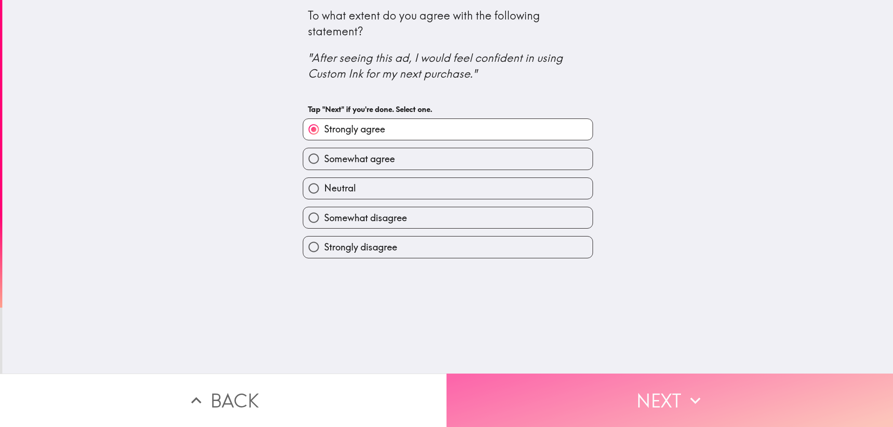
click at [594, 385] on button "Next" at bounding box center [669, 400] width 446 height 53
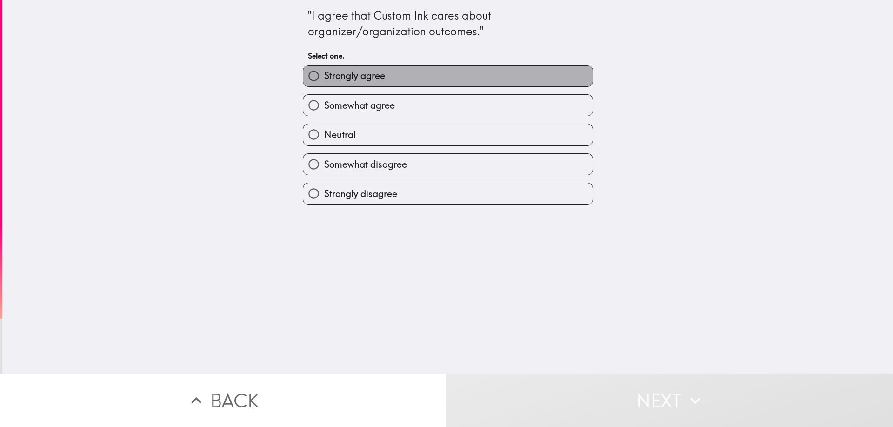
click at [373, 76] on span "Strongly agree" at bounding box center [354, 75] width 61 height 13
click at [324, 76] on input "Strongly agree" at bounding box center [313, 76] width 21 height 21
radio input "true"
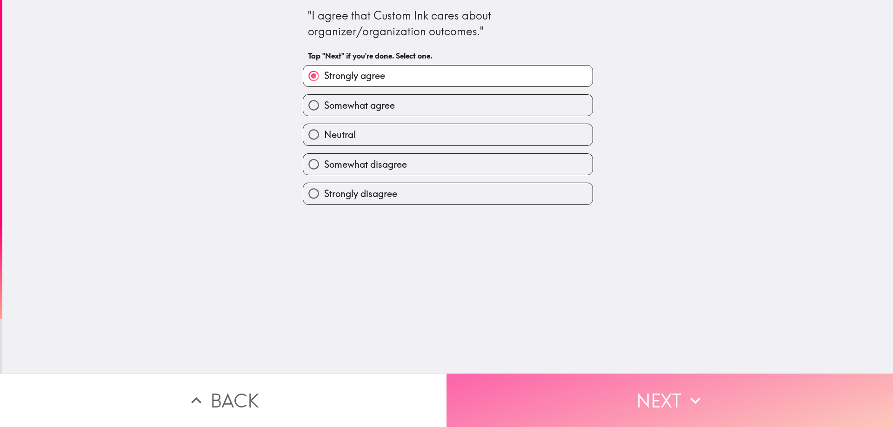
click at [648, 407] on button "Next" at bounding box center [669, 400] width 446 height 53
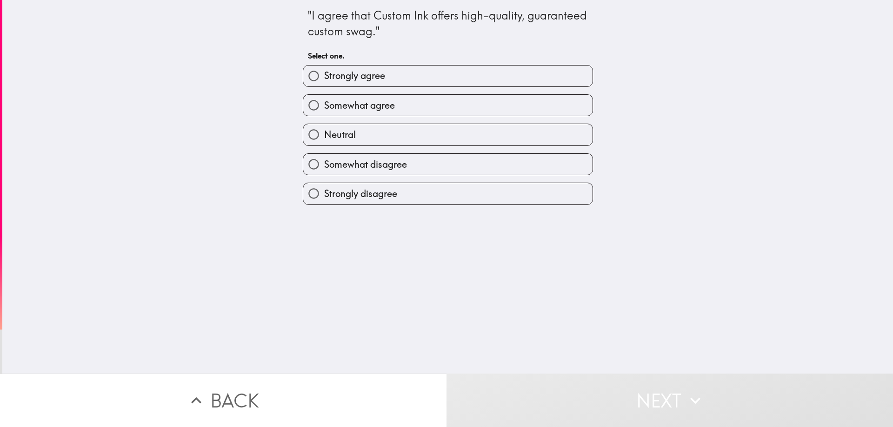
click at [303, 73] on input "Strongly agree" at bounding box center [313, 76] width 21 height 21
radio input "true"
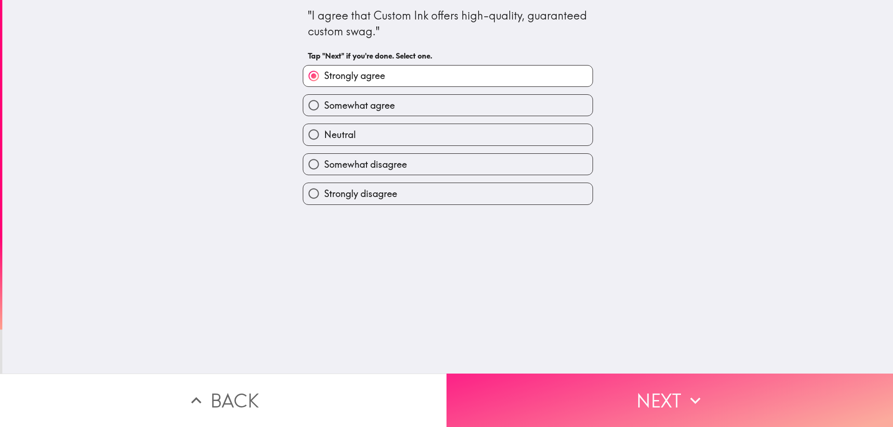
click at [657, 391] on button "Next" at bounding box center [669, 400] width 446 height 53
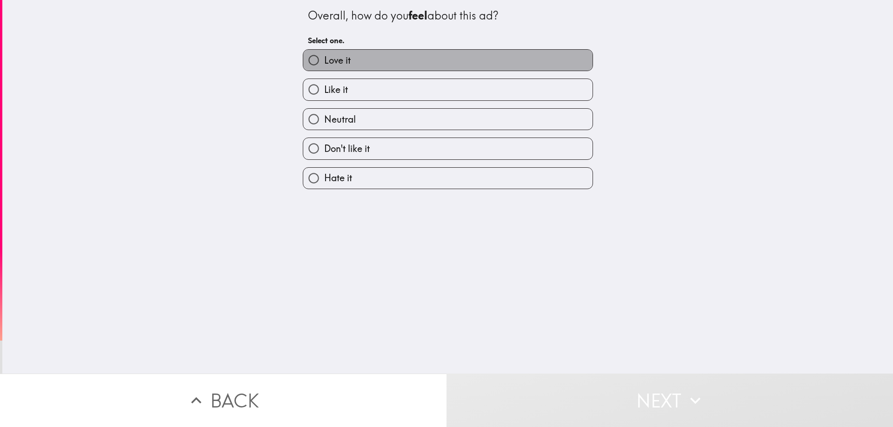
click at [340, 60] on span "Love it" at bounding box center [337, 60] width 27 height 13
click at [324, 60] on input "Love it" at bounding box center [313, 60] width 21 height 21
radio input "true"
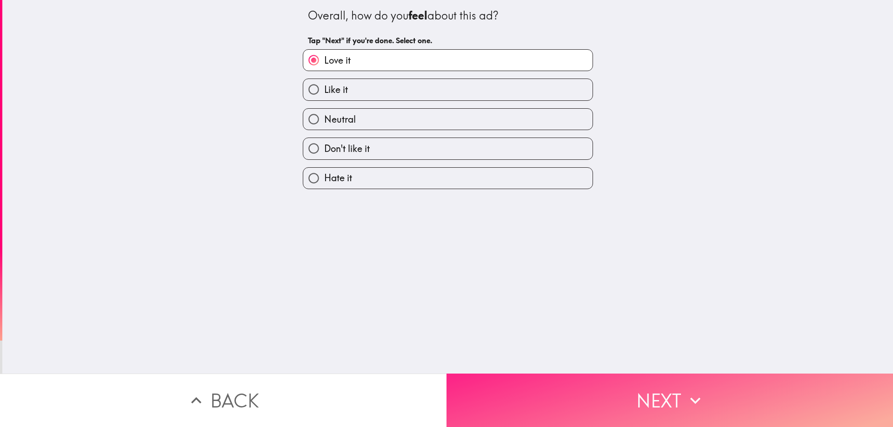
click at [663, 401] on button "Next" at bounding box center [669, 400] width 446 height 53
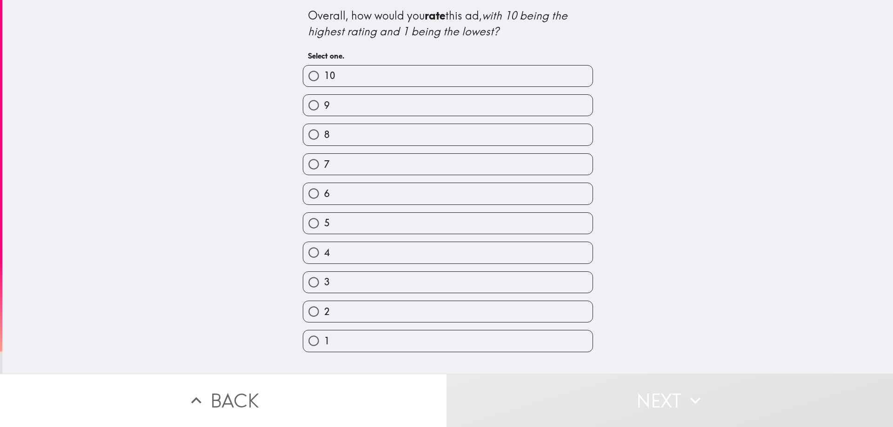
click at [370, 87] on div "9" at bounding box center [444, 101] width 298 height 29
click at [367, 81] on label "10" at bounding box center [447, 76] width 289 height 21
click at [324, 81] on input "10" at bounding box center [313, 76] width 21 height 21
radio input "true"
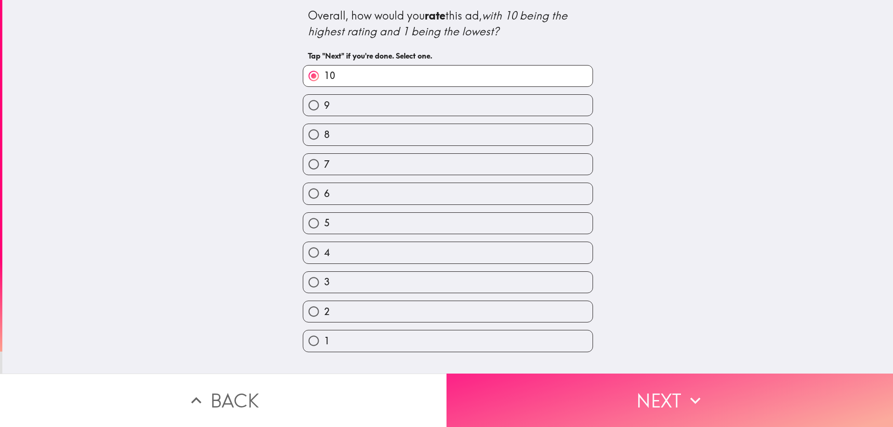
click at [652, 396] on button "Next" at bounding box center [669, 400] width 446 height 53
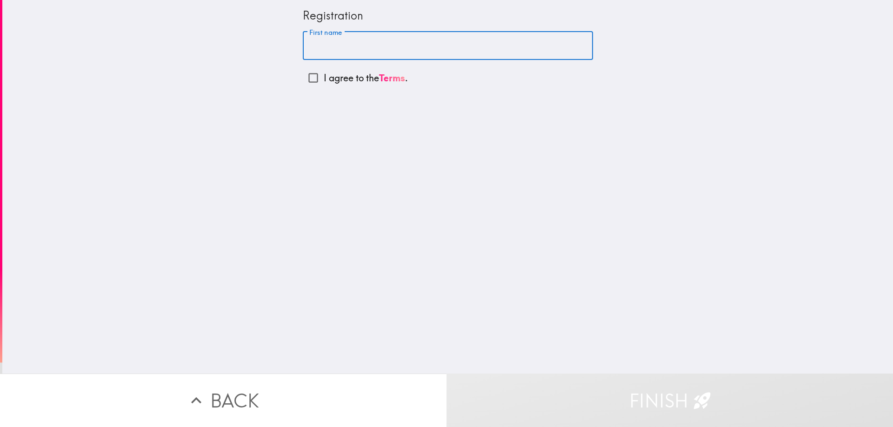
click at [360, 49] on input "First name" at bounding box center [448, 46] width 290 height 29
click at [318, 42] on input "First name" at bounding box center [448, 46] width 290 height 29
paste input "[PERSON_NAME]"
type input "[PERSON_NAME]"
click at [309, 79] on input "I agree to the Terms ." at bounding box center [313, 77] width 21 height 21
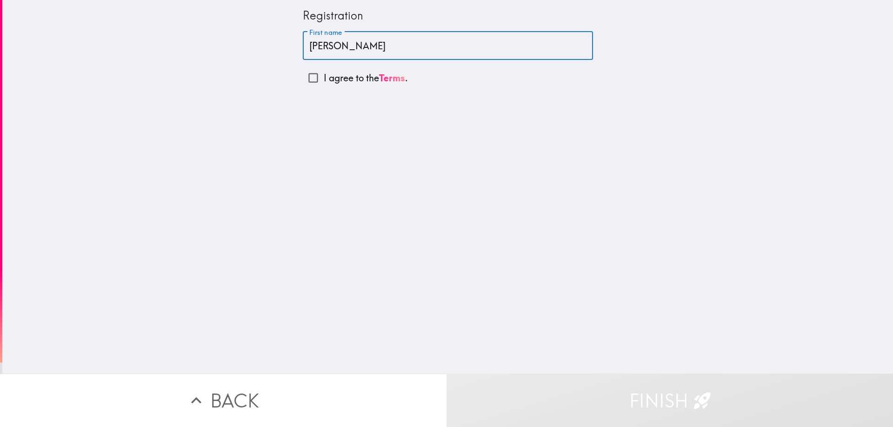
checkbox input "true"
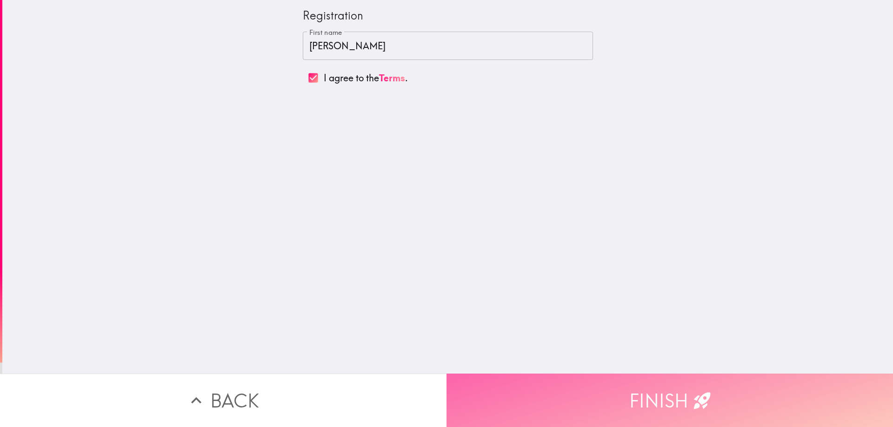
click at [682, 397] on button "Finish" at bounding box center [669, 400] width 446 height 53
